Goal: Entertainment & Leisure: Browse casually

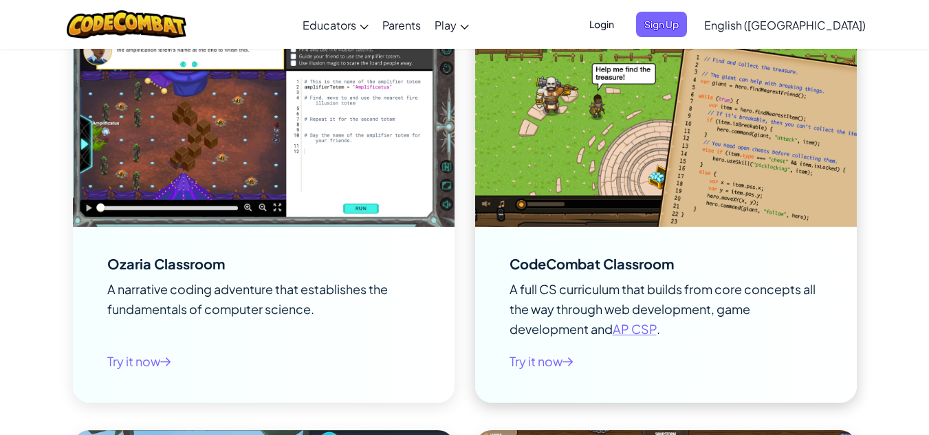
scroll to position [1811, 0]
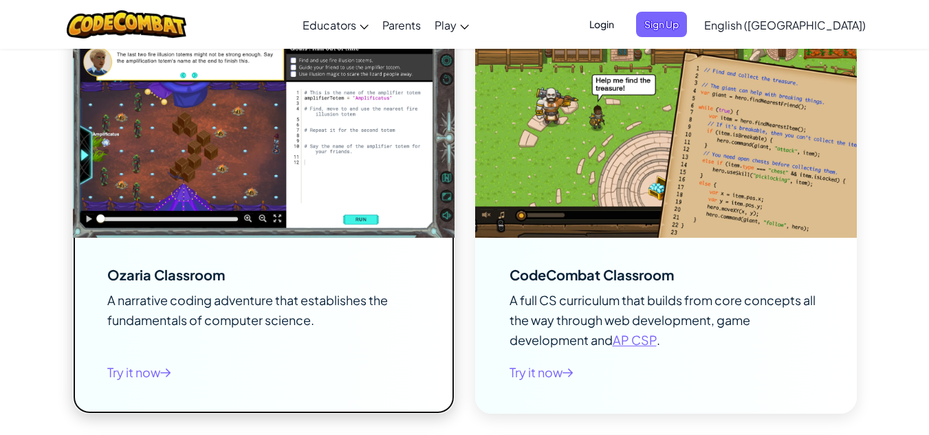
click at [248, 164] on img at bounding box center [264, 130] width 382 height 215
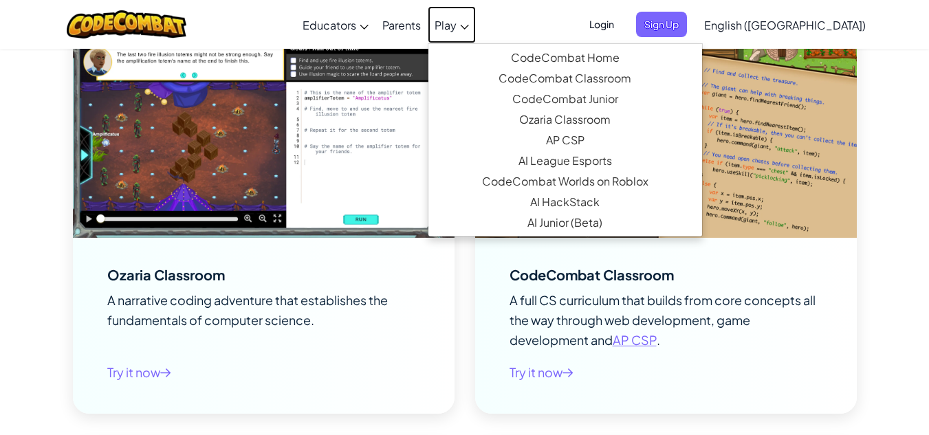
click at [476, 33] on link "Play" at bounding box center [452, 24] width 48 height 37
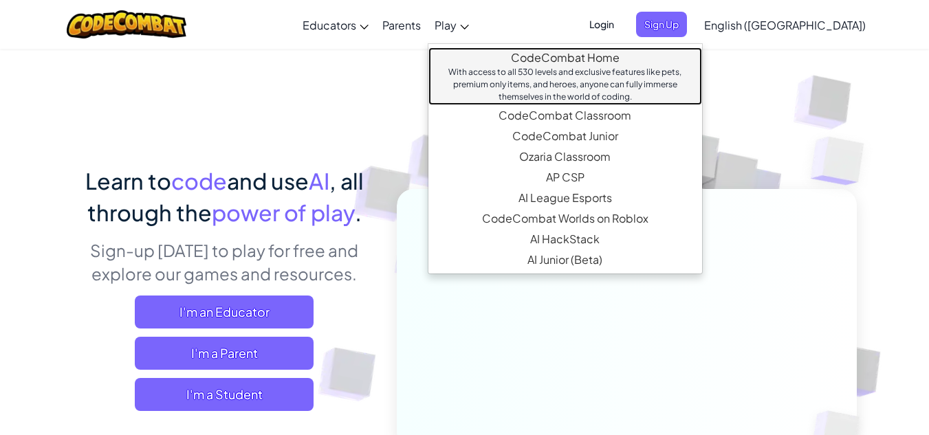
click at [564, 57] on link "CodeCombat Home With access to all 530 levels and exclusive features like pets,…" at bounding box center [566, 76] width 274 height 58
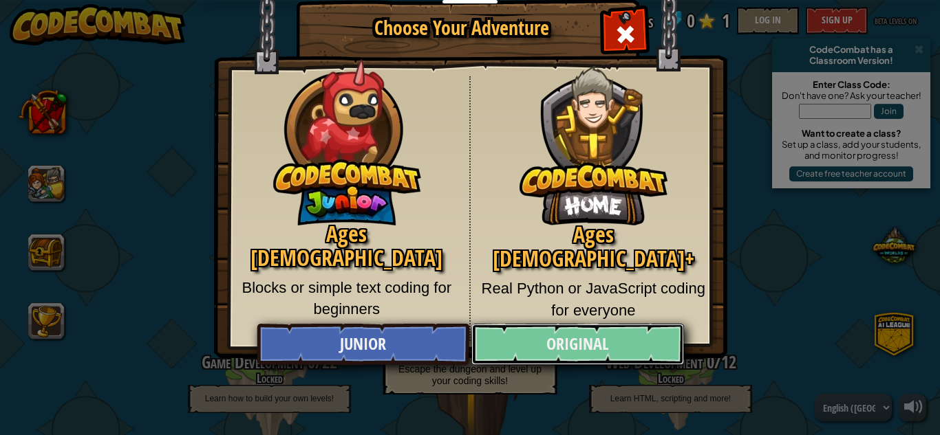
click at [535, 332] on link "Original" at bounding box center [577, 344] width 212 height 41
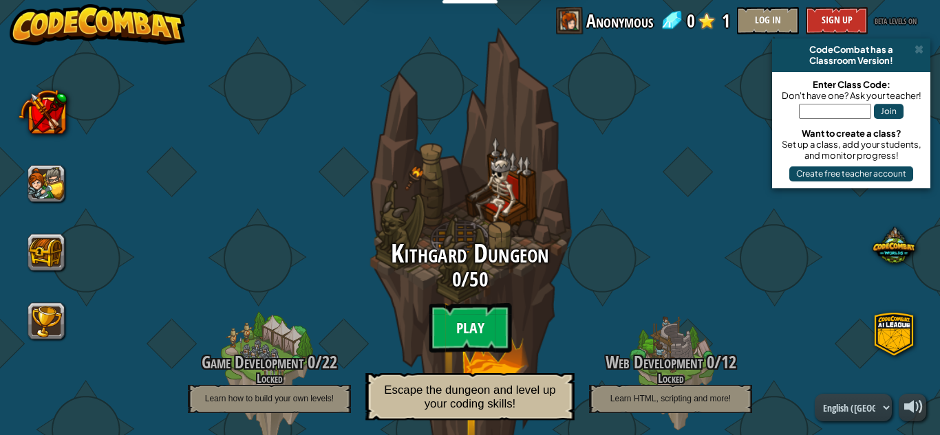
click at [476, 341] on btn "Play" at bounding box center [470, 328] width 83 height 50
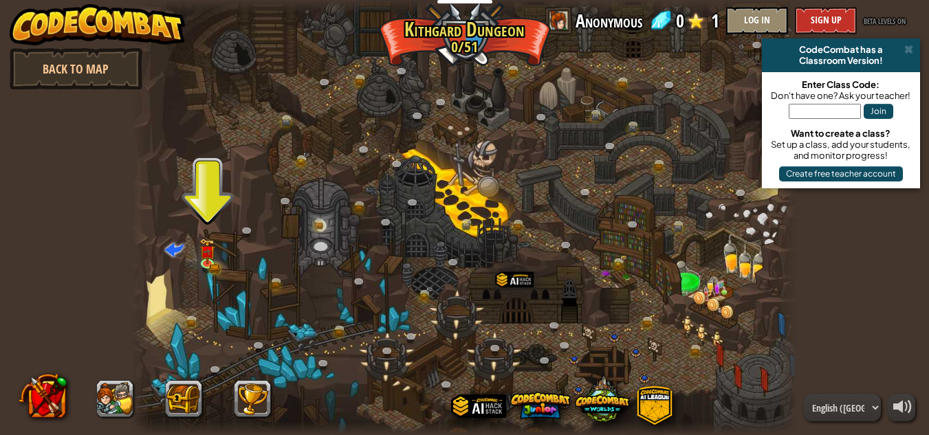
click at [223, 247] on div at bounding box center [464, 217] width 666 height 435
click at [270, 208] on div at bounding box center [464, 217] width 666 height 435
click at [219, 257] on div at bounding box center [464, 217] width 666 height 435
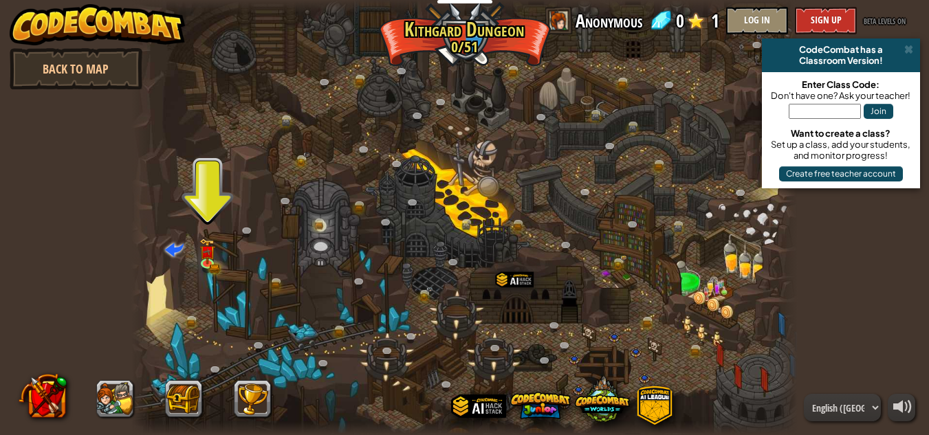
click at [217, 255] on div at bounding box center [464, 217] width 666 height 435
drag, startPoint x: 149, startPoint y: 310, endPoint x: 186, endPoint y: 248, distance: 71.8
click at [163, 302] on div "Twisted Canyon (Locked) Challenge: collect the most gold using all the programm…" at bounding box center [464, 217] width 666 height 435
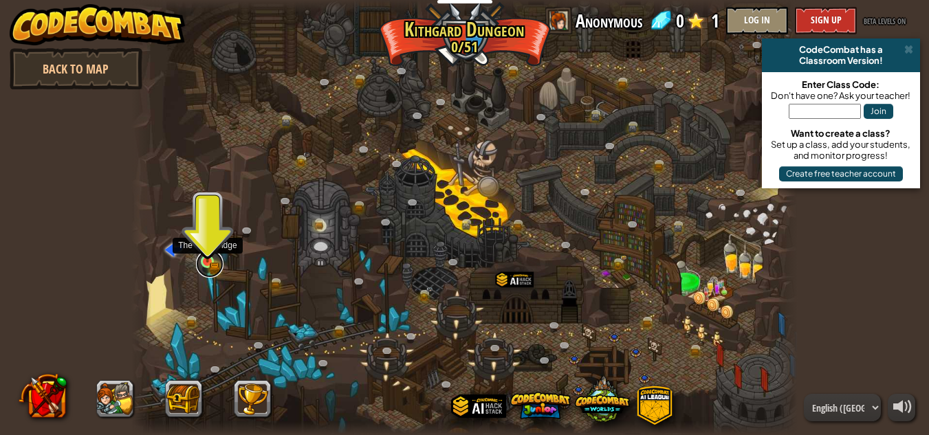
click at [219, 273] on div "Twisted Canyon (Locked) Challenge: collect the most gold using all the programm…" at bounding box center [464, 217] width 666 height 435
